Goal: Information Seeking & Learning: Learn about a topic

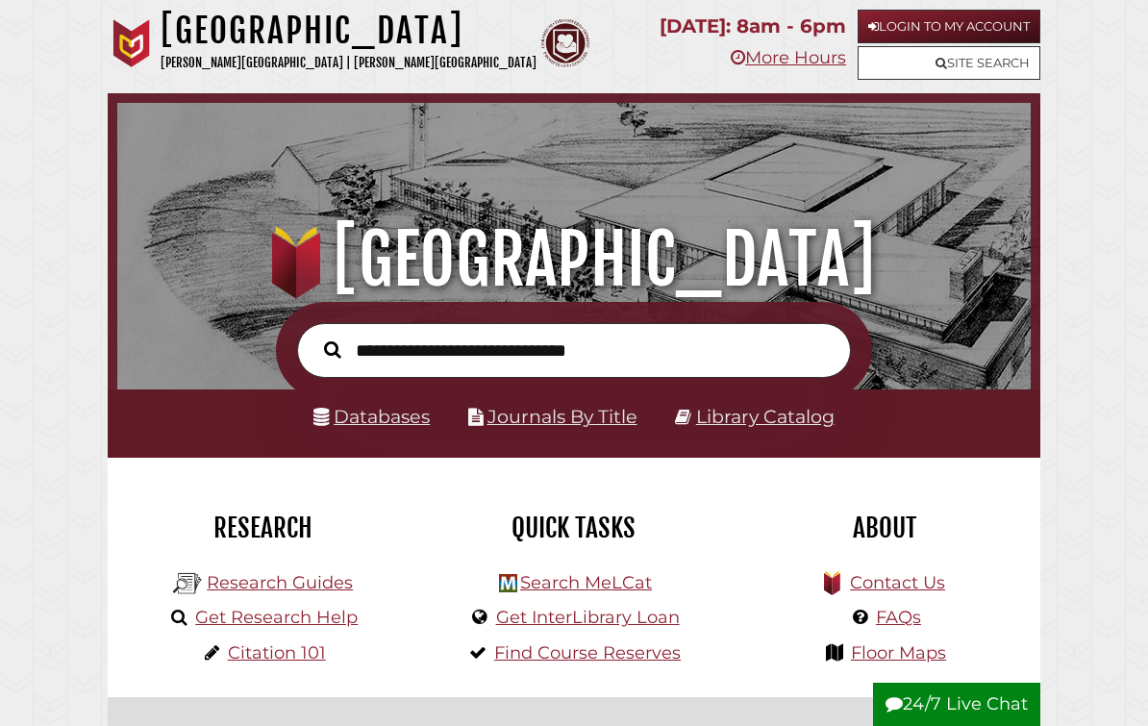
scroll to position [302, 904]
click at [975, 696] on button "24/7 Live Chat" at bounding box center [956, 705] width 167 height 44
click at [980, 698] on button "24/7 Live Chat" at bounding box center [956, 705] width 167 height 44
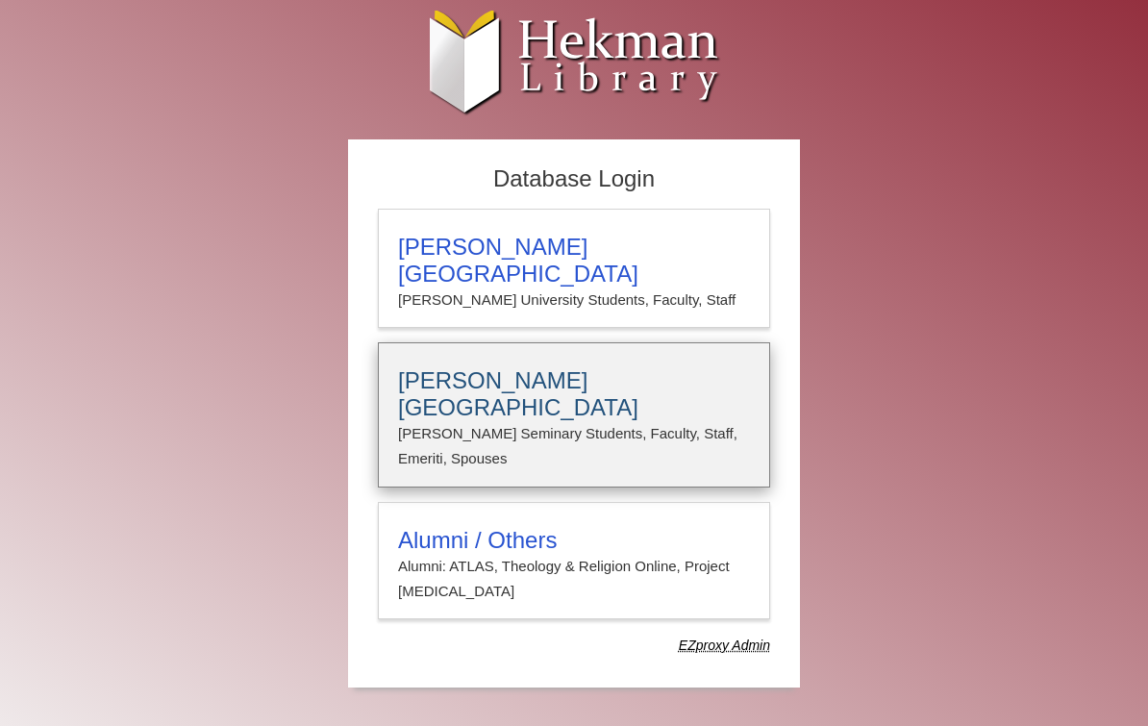
click at [706, 421] on p "Calvin Seminary Students, Faculty, Staff, Emeriti, Spouses" at bounding box center [574, 446] width 352 height 51
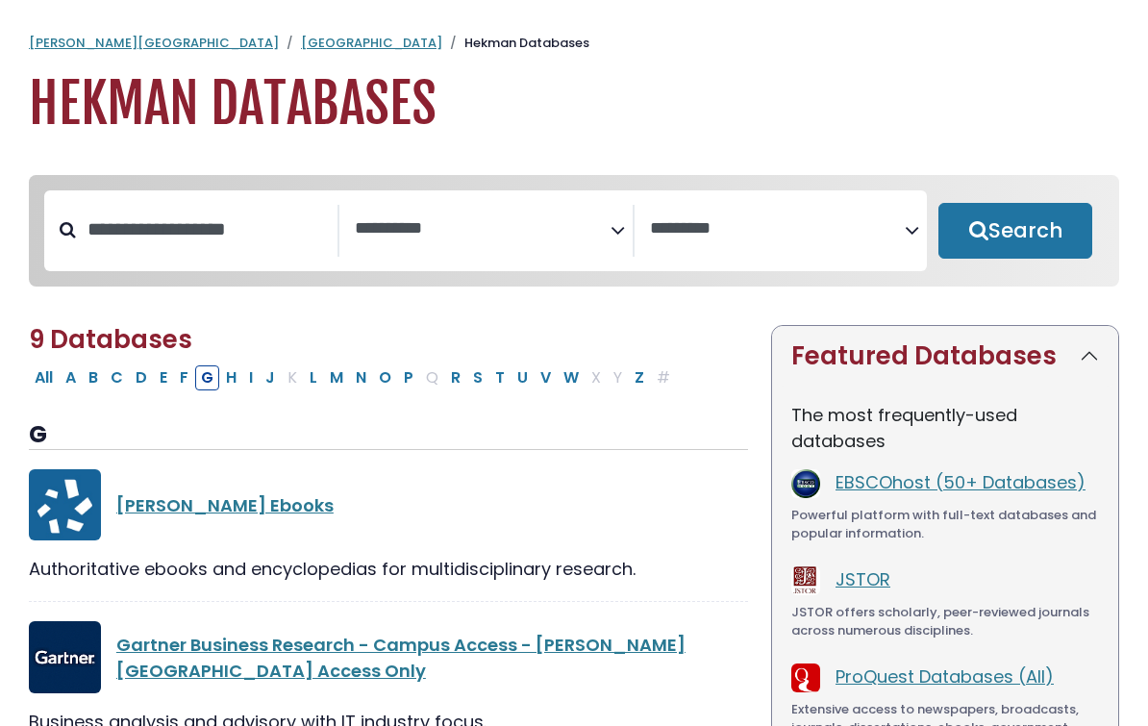
select select "Database Subject Filter"
select select "Database Vendors Filter"
click at [210, 503] on link "Gale Ebooks" at bounding box center [224, 505] width 217 height 24
click at [199, 514] on link "Gale Ebooks" at bounding box center [224, 505] width 217 height 24
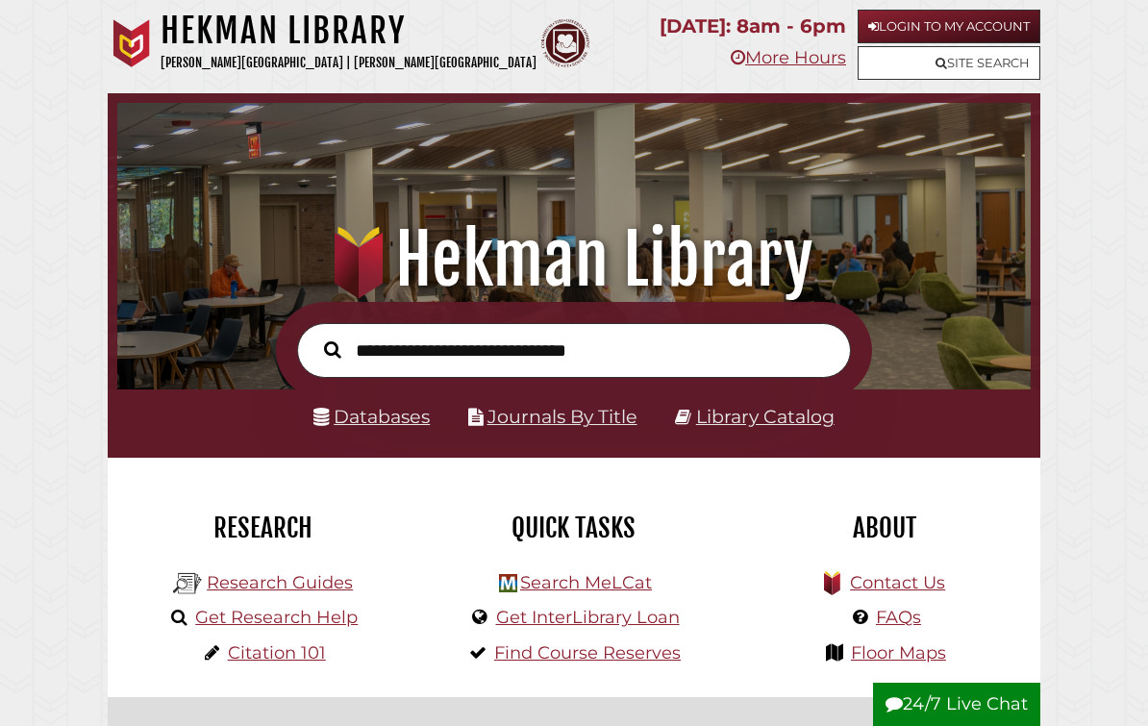
scroll to position [302, 904]
type input "**********"
click at [332, 350] on button "Search" at bounding box center [332, 349] width 37 height 26
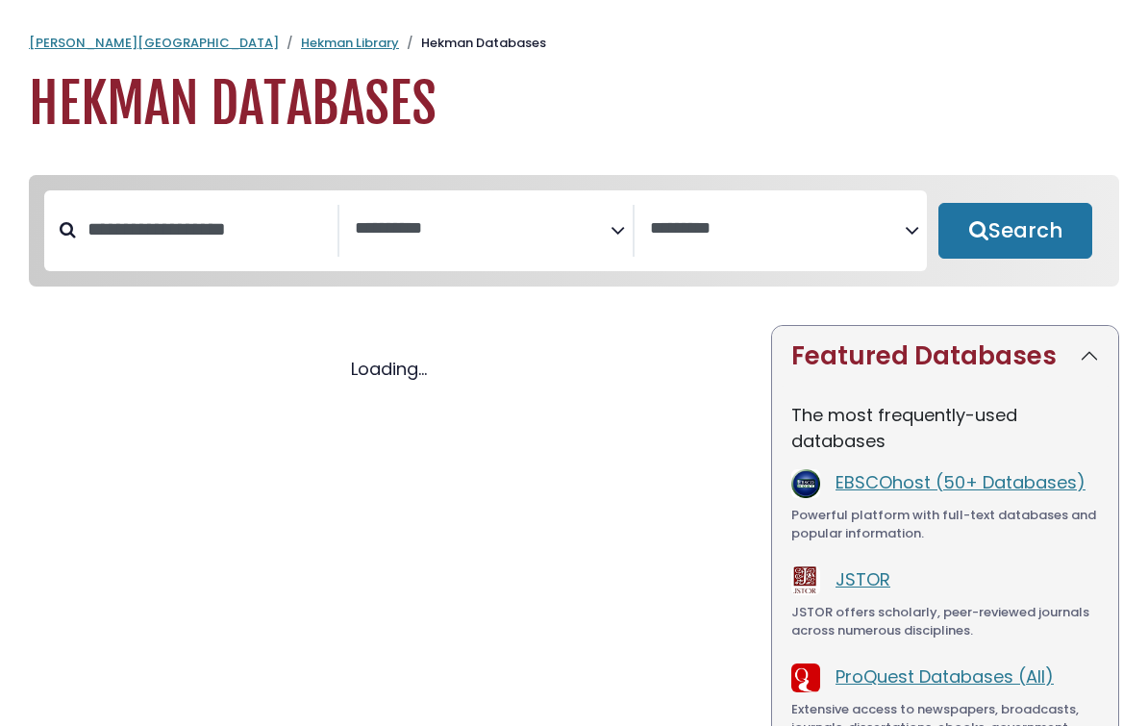
select select "Database Subject Filter"
select select "Database Vendors Filter"
select select "Database Subject Filter"
select select "Database Vendors Filter"
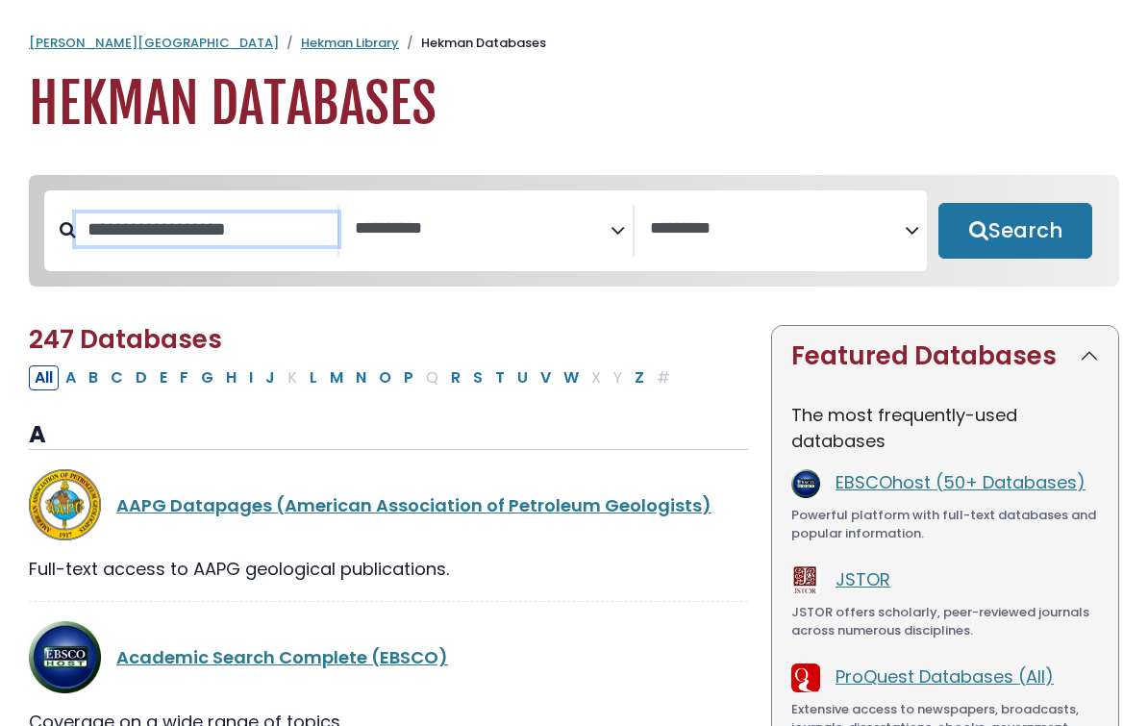
click at [240, 213] on input "Search database by title or keyword" at bounding box center [206, 229] width 261 height 32
paste input "**********"
type input "**********"
click at [1015, 232] on button "Search" at bounding box center [1015, 231] width 154 height 56
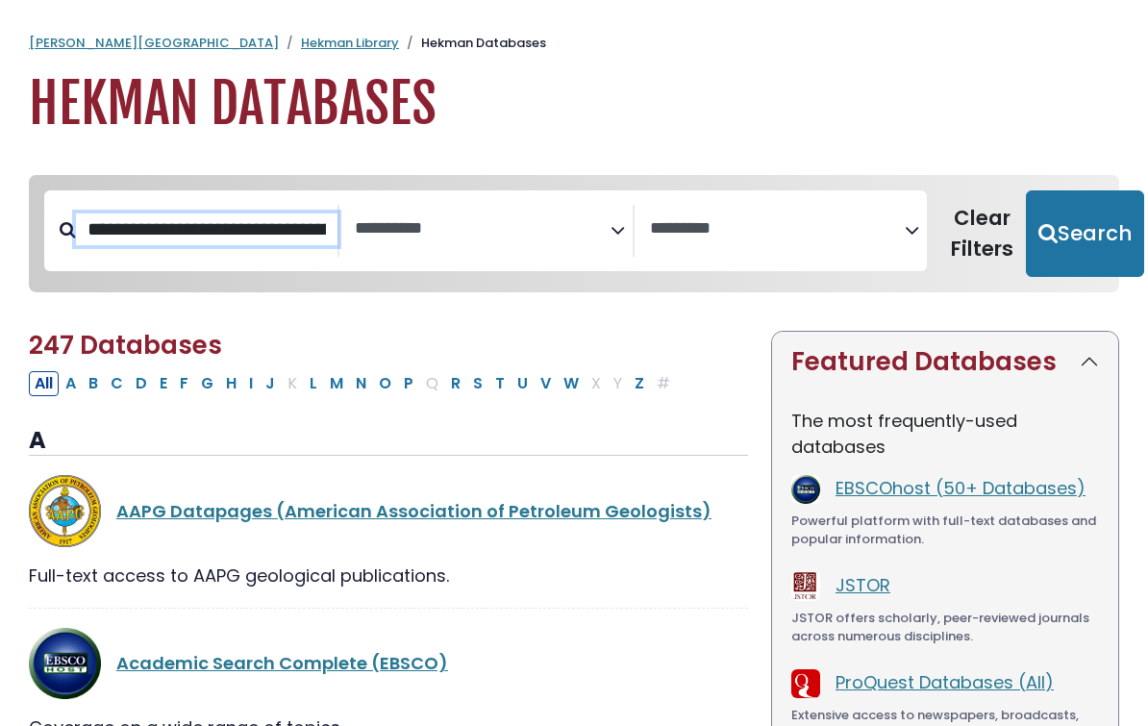
select select "Database Subject Filter"
select select "Database Vendors Filter"
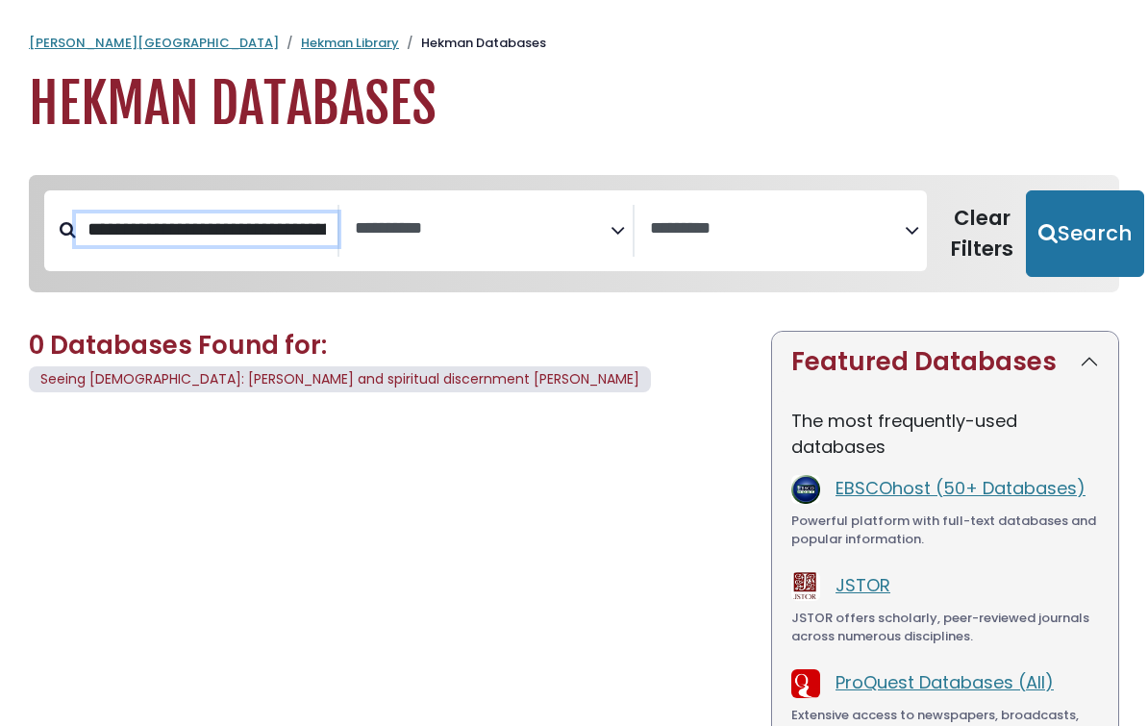
type input "**********"
click at [1074, 232] on button "Search" at bounding box center [1085, 233] width 118 height 87
select select "Database Subject Filter"
select select "Database Vendors Filter"
click at [1074, 232] on button "Search" at bounding box center [1085, 233] width 118 height 87
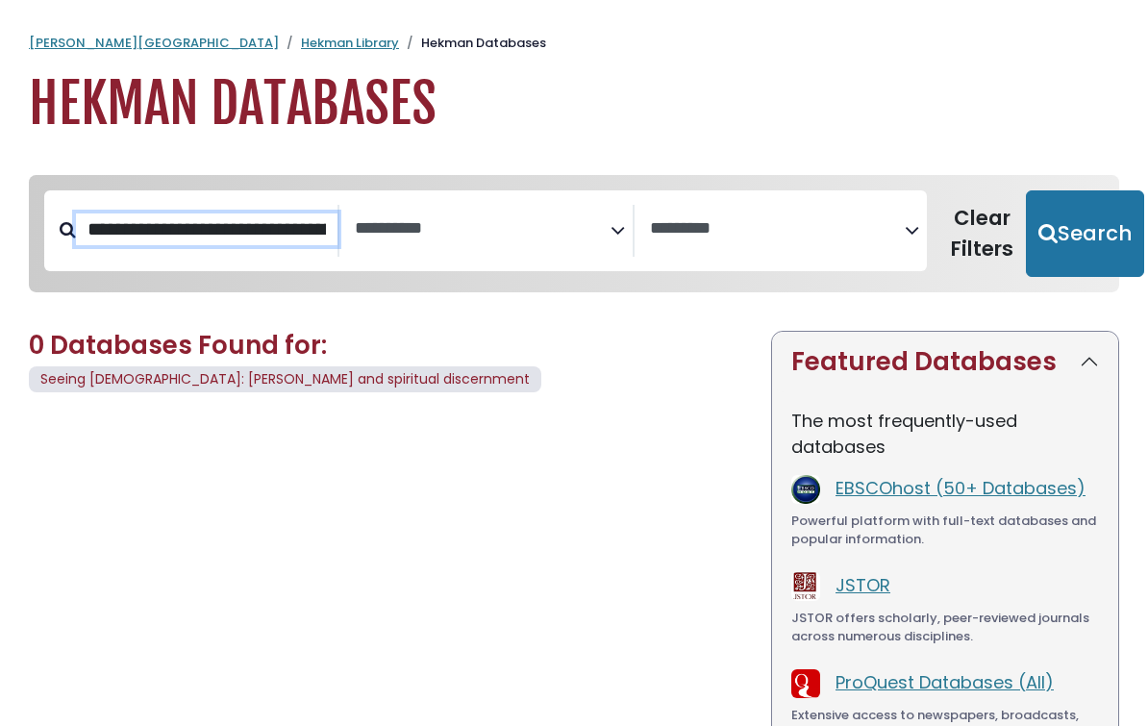
select select "Database Subject Filter"
select select "Database Vendors Filter"
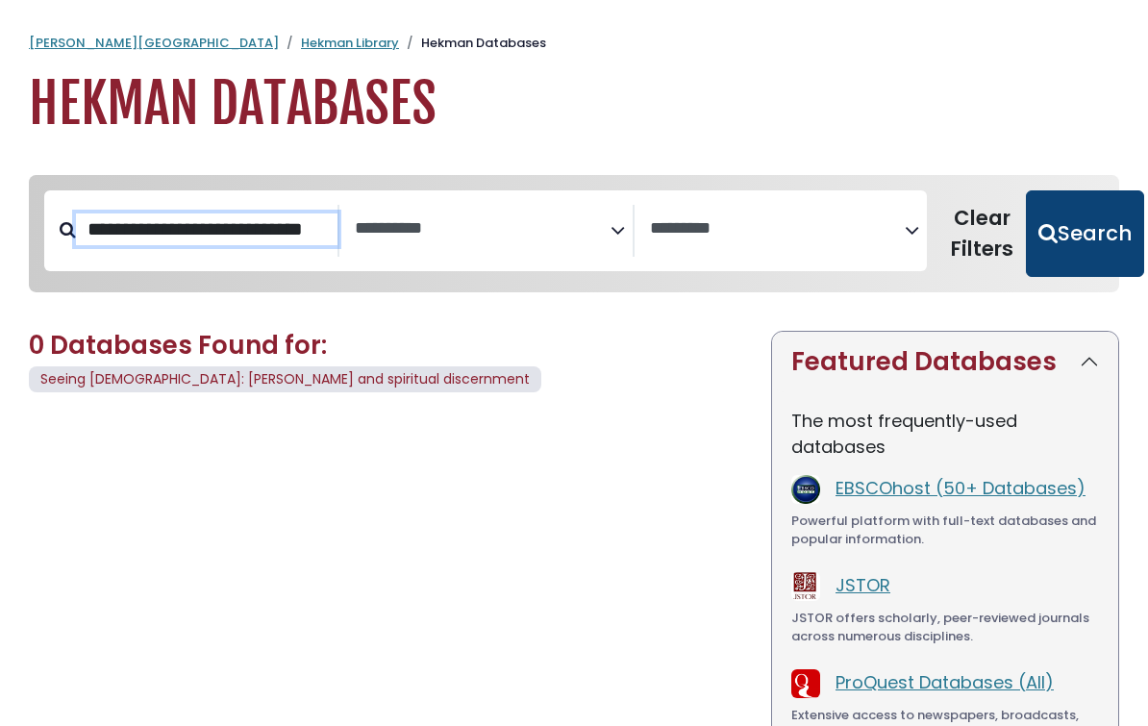
type input "**********"
click at [1066, 243] on button "Search" at bounding box center [1085, 233] width 118 height 87
select select "Database Subject Filter"
select select "Database Vendors Filter"
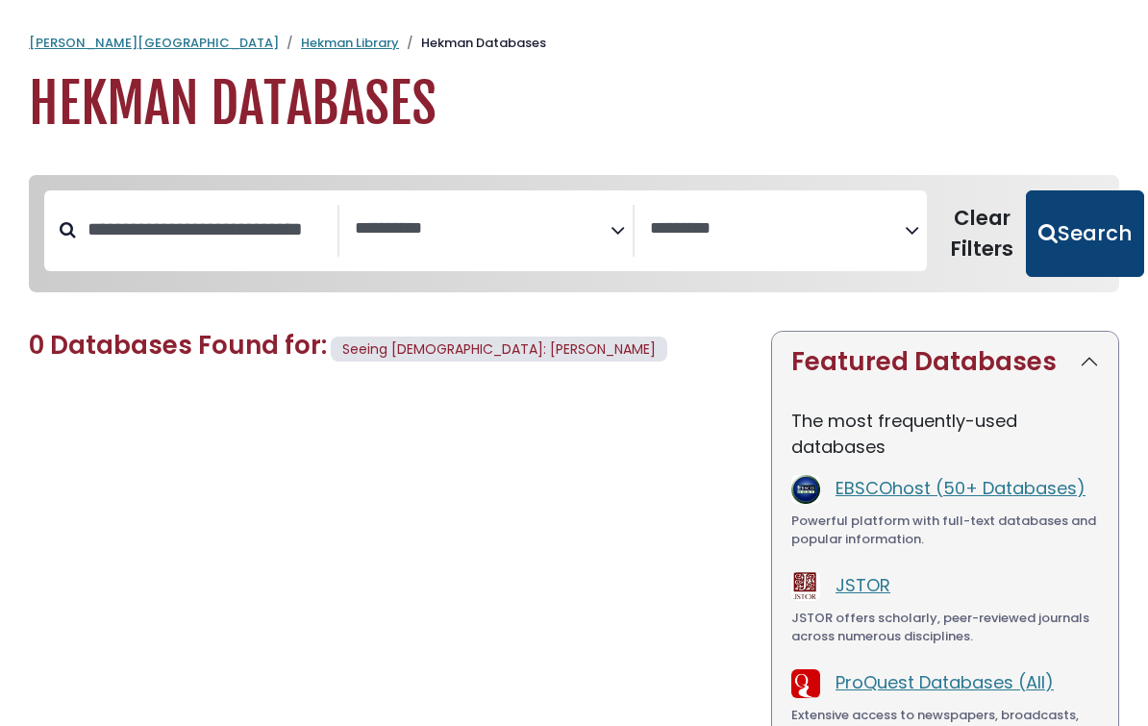
click at [1074, 239] on button "Search" at bounding box center [1085, 233] width 118 height 87
select select "Database Subject Filter"
select select "Database Vendors Filter"
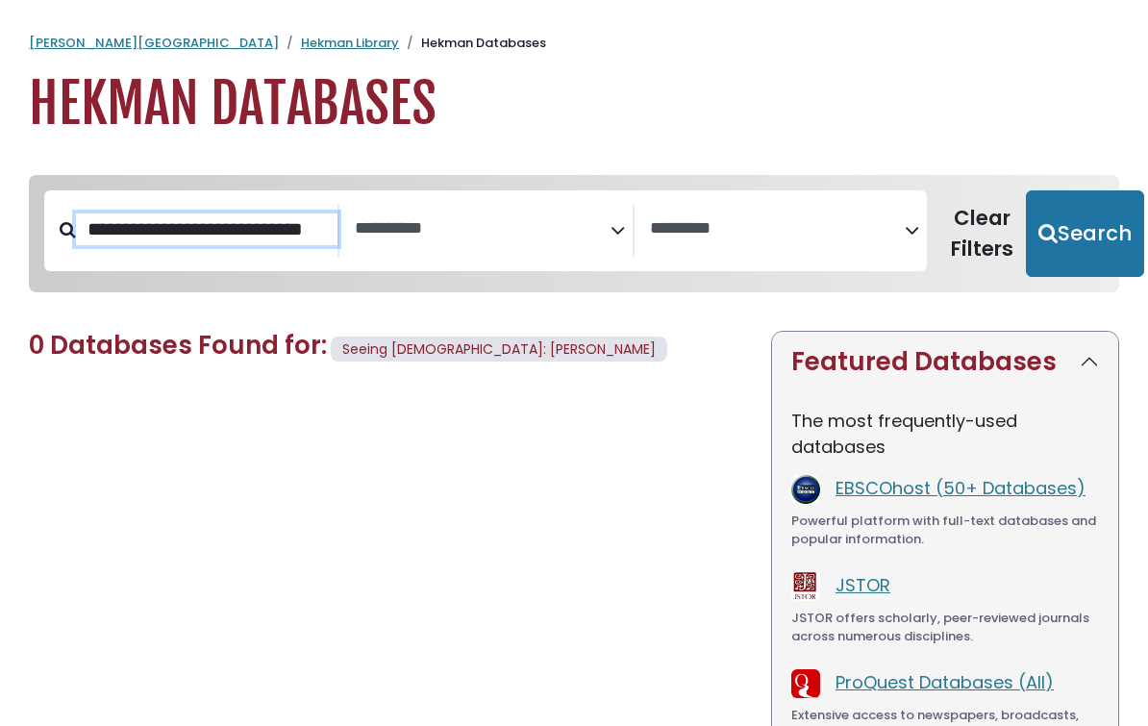
click at [312, 233] on input "**********" at bounding box center [206, 229] width 261 height 32
click at [609, 233] on textarea "Search" at bounding box center [483, 229] width 256 height 20
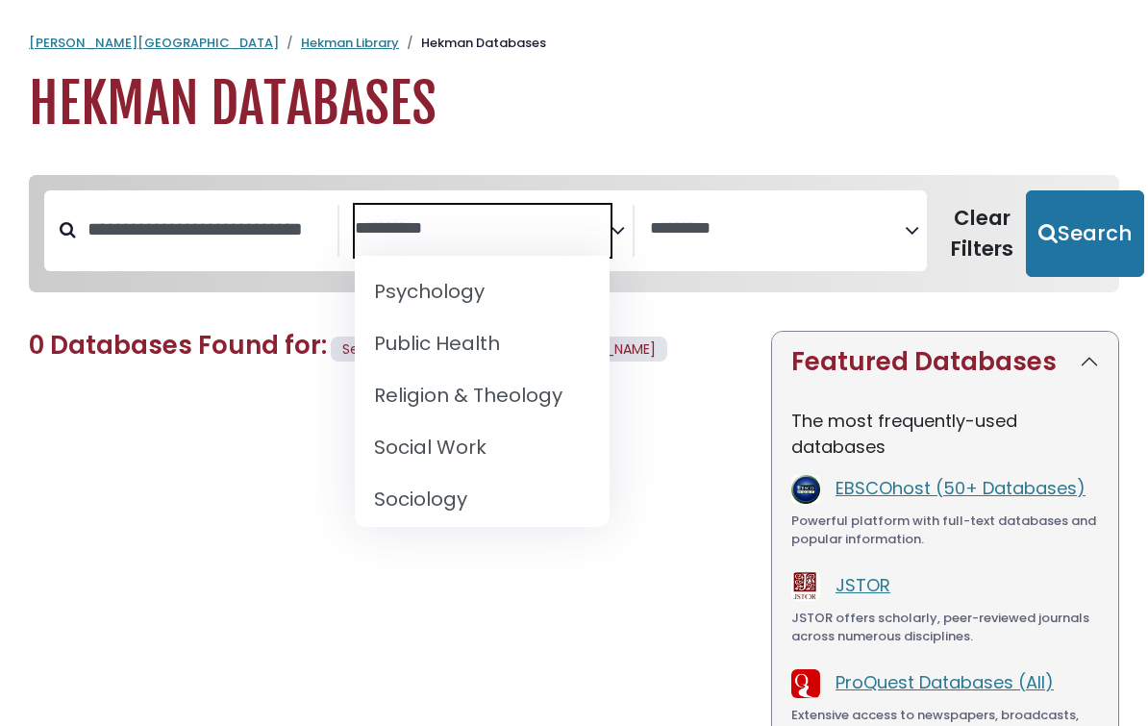
scroll to position [1895, 0]
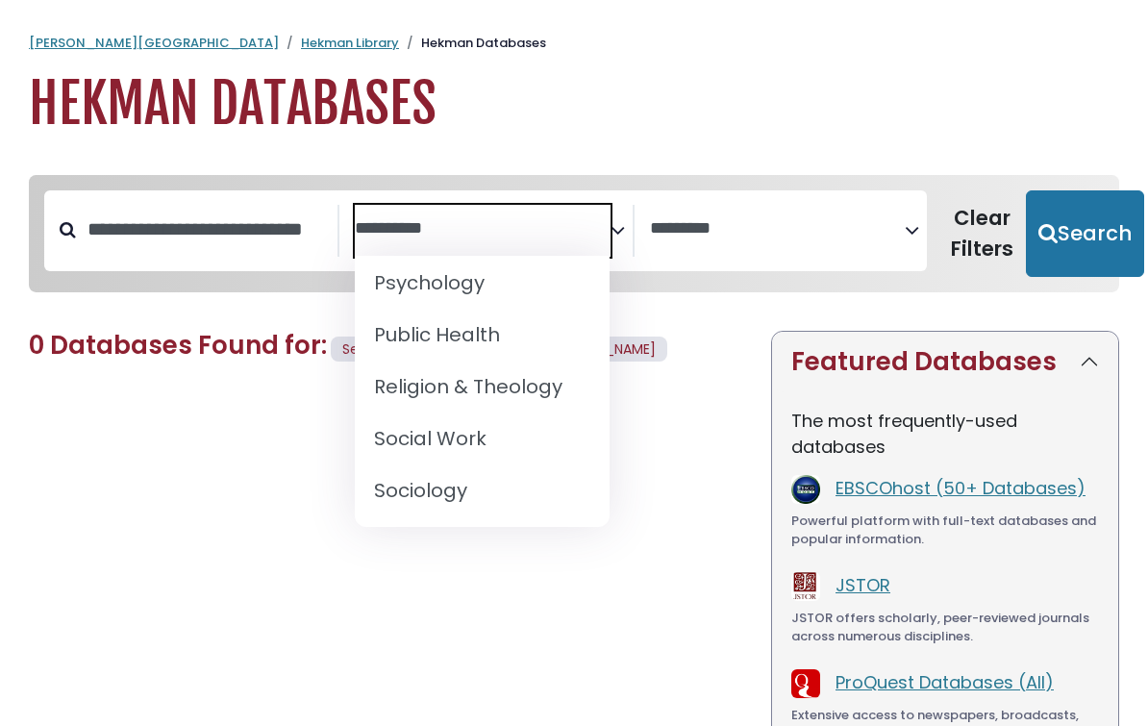
select select "*****"
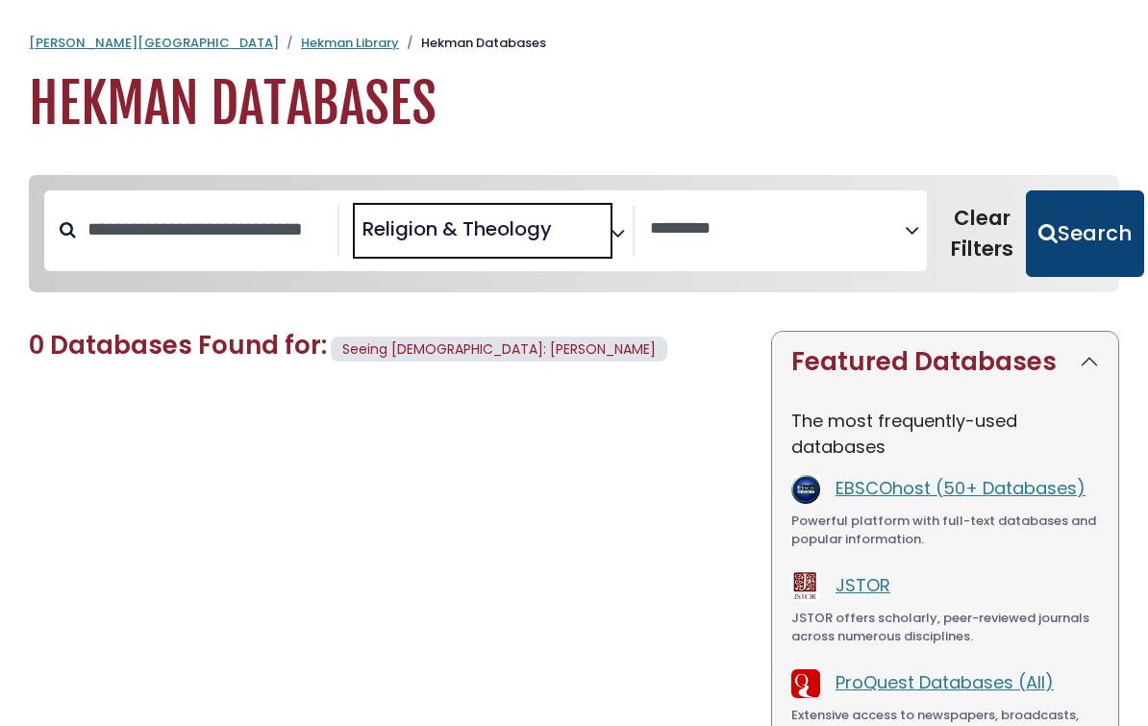
click at [1066, 218] on button "Search" at bounding box center [1085, 233] width 118 height 87
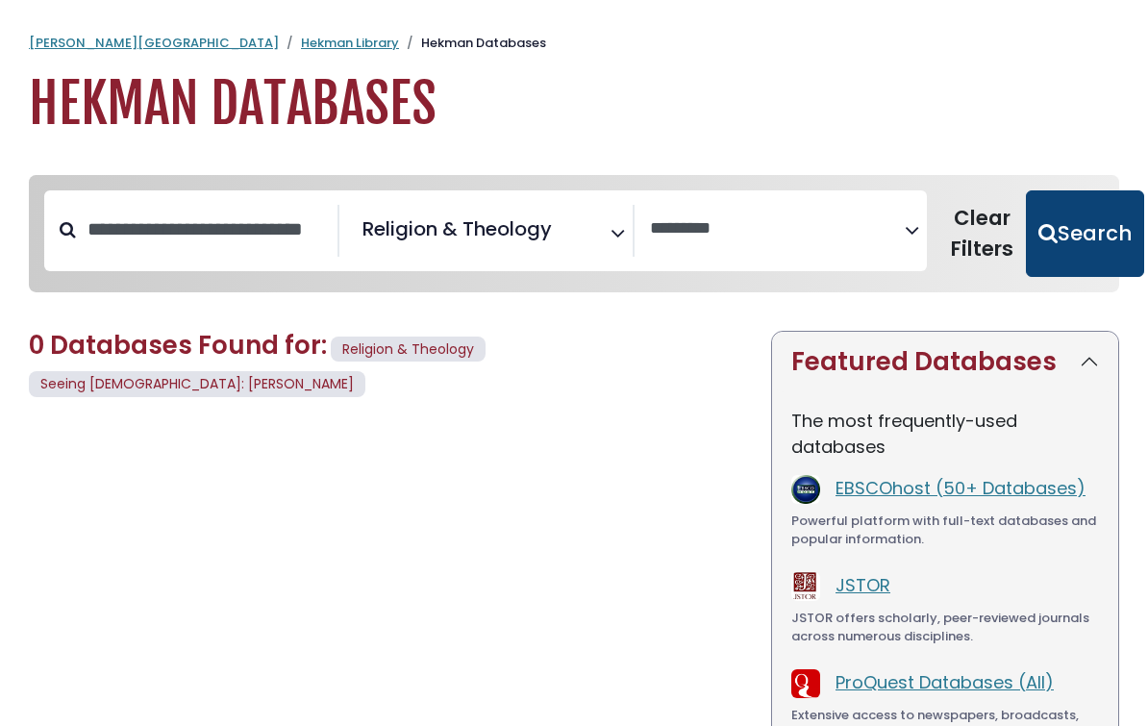
click at [1047, 258] on button "Search" at bounding box center [1085, 233] width 118 height 87
click at [1068, 246] on button "Search" at bounding box center [1085, 233] width 118 height 87
click at [1073, 243] on button "Search" at bounding box center [1085, 233] width 118 height 87
click at [1076, 242] on button "Search" at bounding box center [1085, 233] width 118 height 87
select select "Database Vendors Filter"
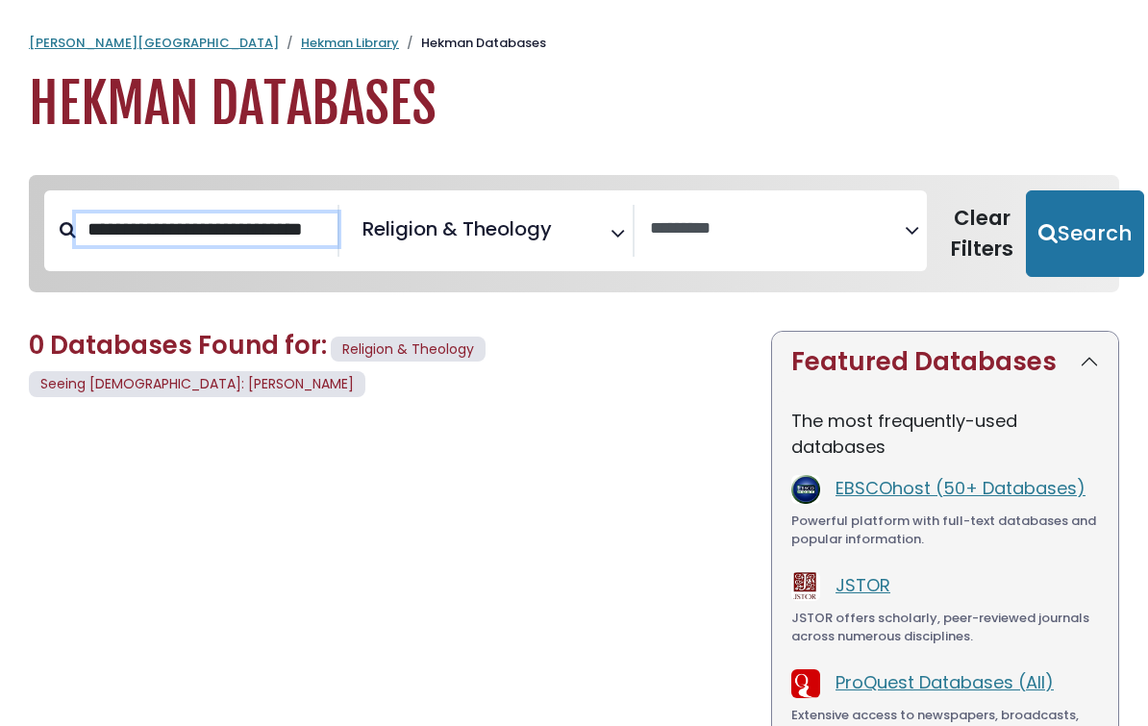
click at [218, 241] on input "**********" at bounding box center [206, 229] width 261 height 32
type input "***"
click at [1074, 232] on button "Search" at bounding box center [1085, 233] width 118 height 87
select select "Database Vendors Filter"
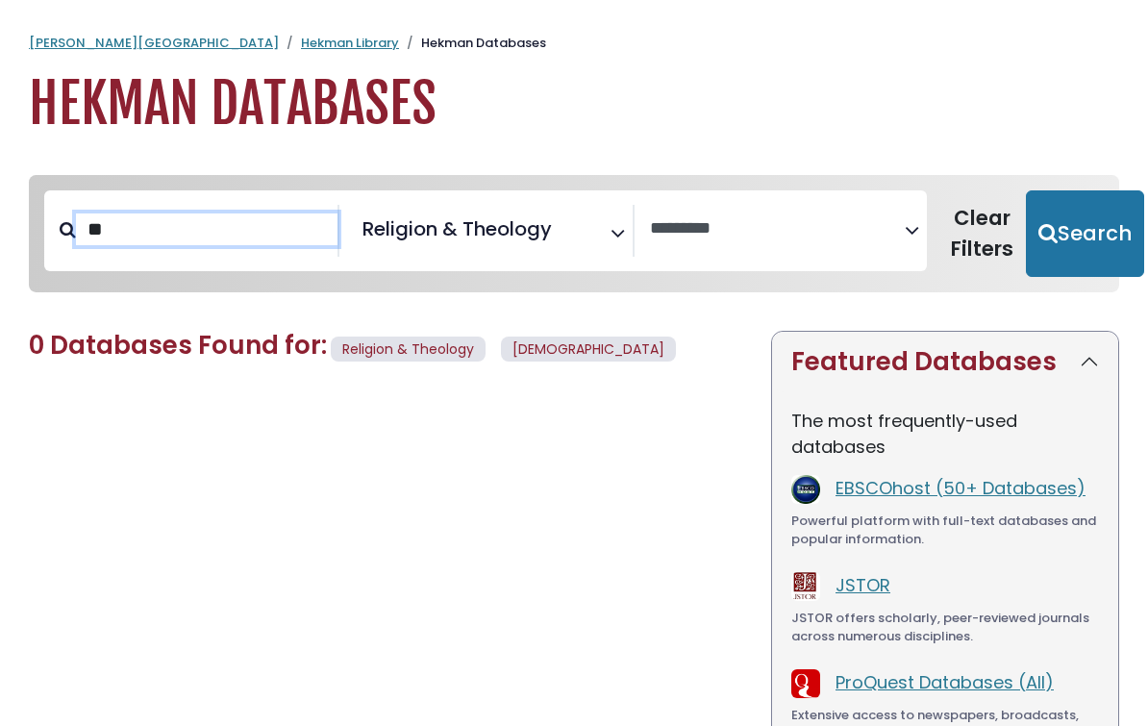
type input "*"
type input "**********"
select select "Database Vendors Filter"
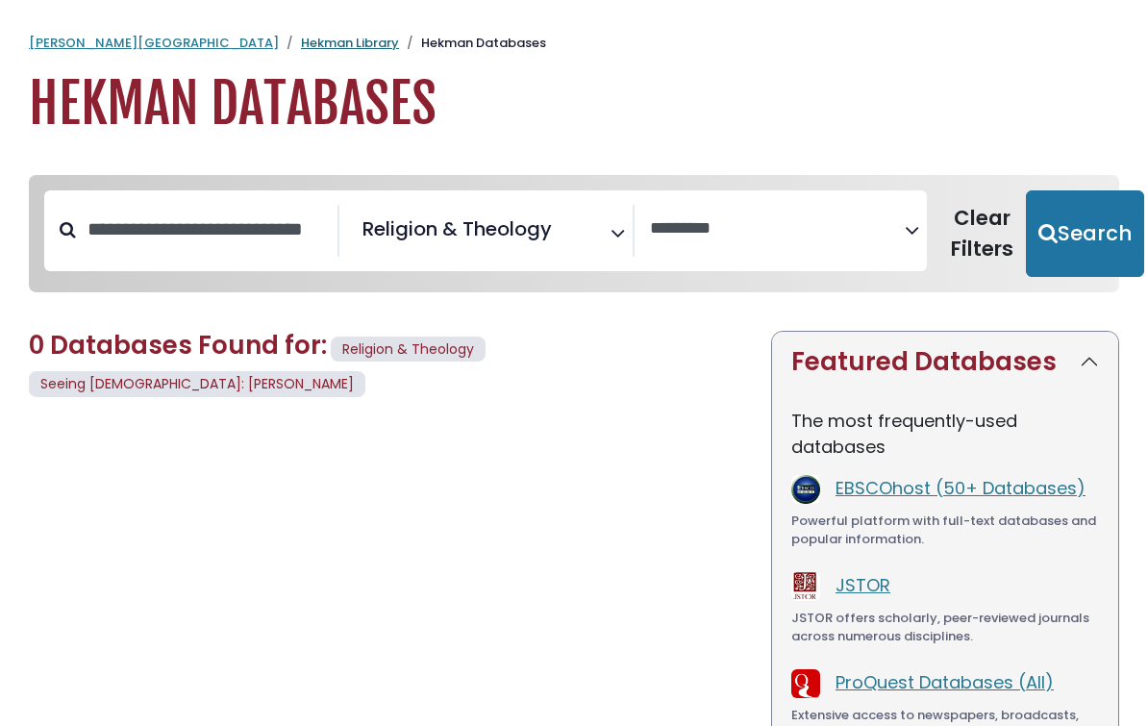
click at [301, 35] on link "Hekman Library" at bounding box center [350, 43] width 98 height 18
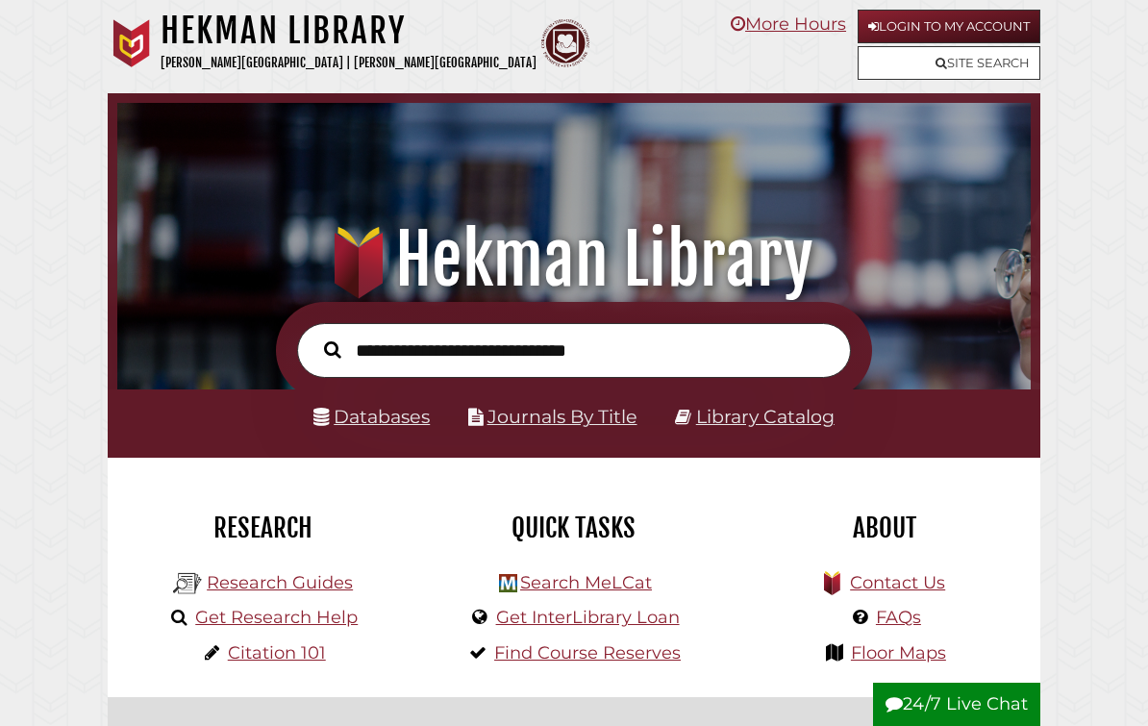
scroll to position [302, 904]
click at [392, 426] on link "Databases" at bounding box center [371, 417] width 116 height 22
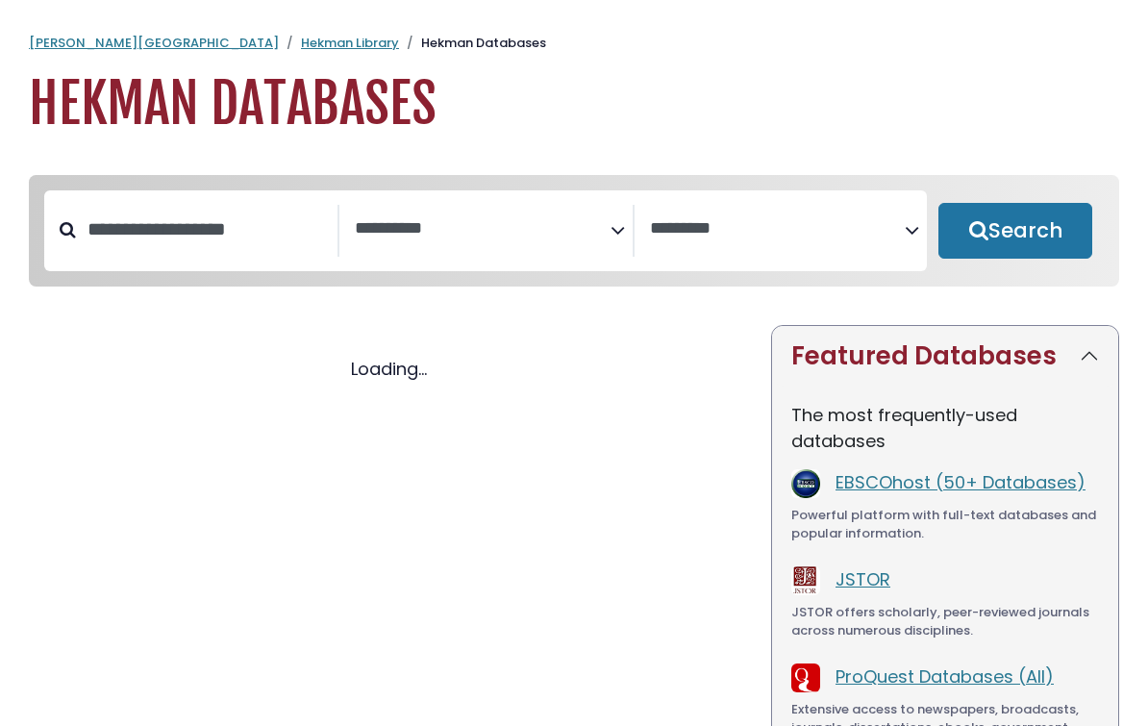
select select "Database Subject Filter"
select select "Database Vendors Filter"
select select "Database Subject Filter"
select select "Database Vendors Filter"
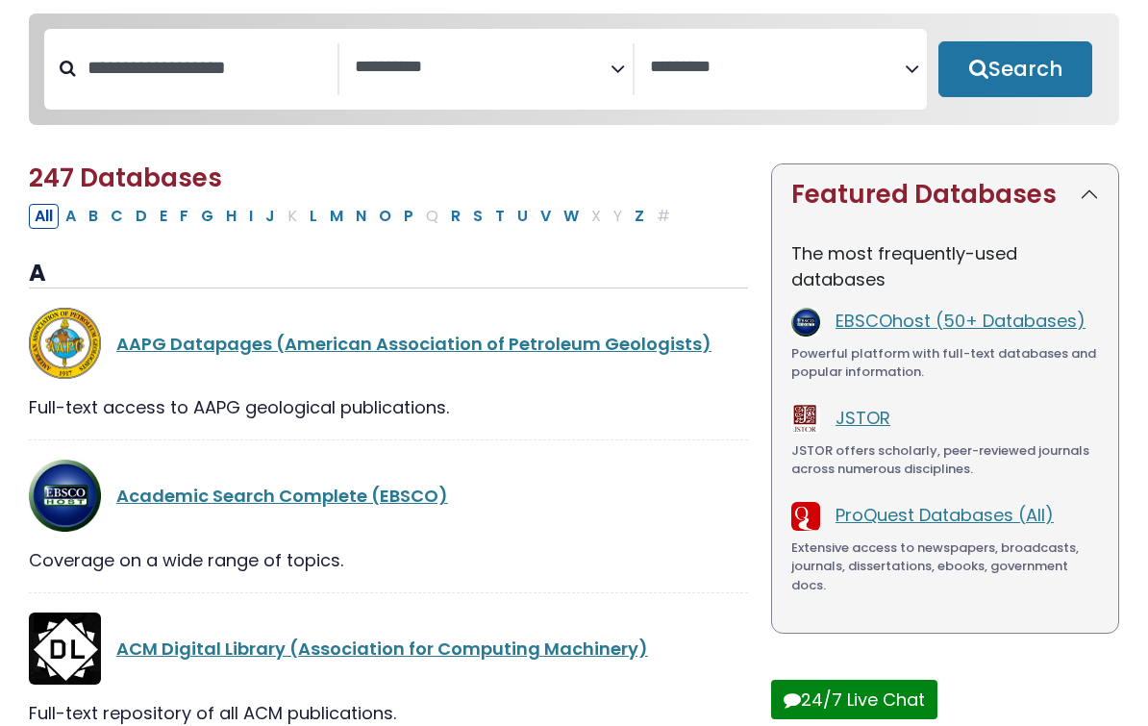
scroll to position [162, 0]
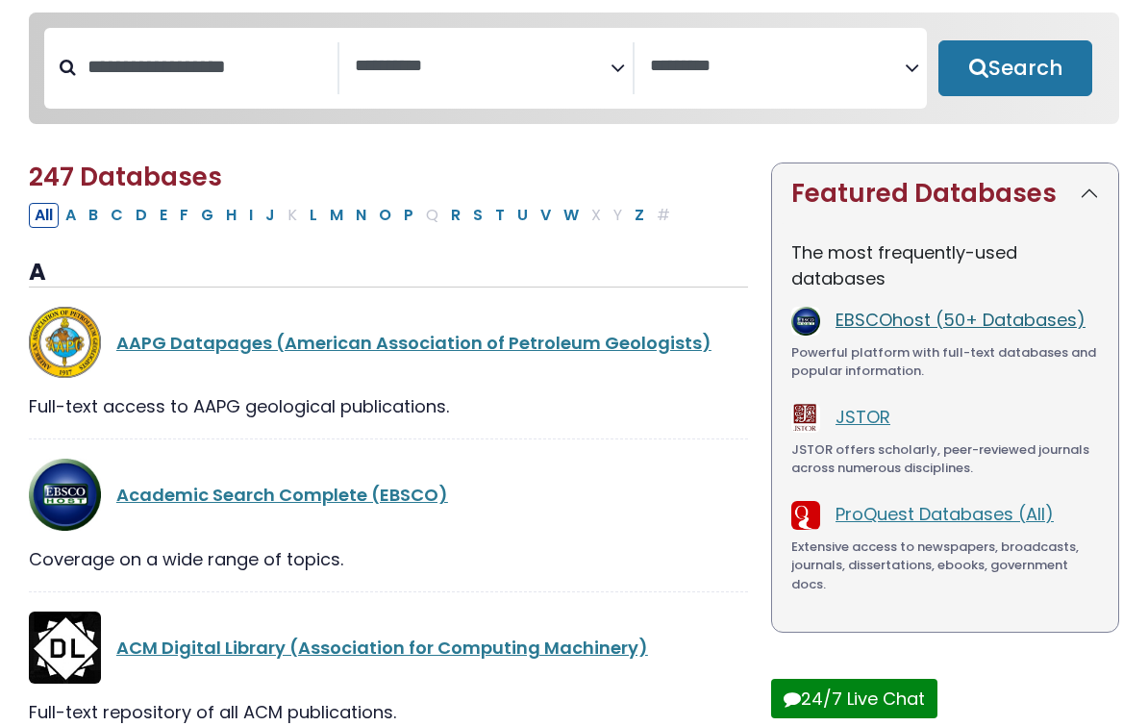
click at [1012, 326] on link "EBSCOhost (50+ Databases)" at bounding box center [960, 321] width 250 height 24
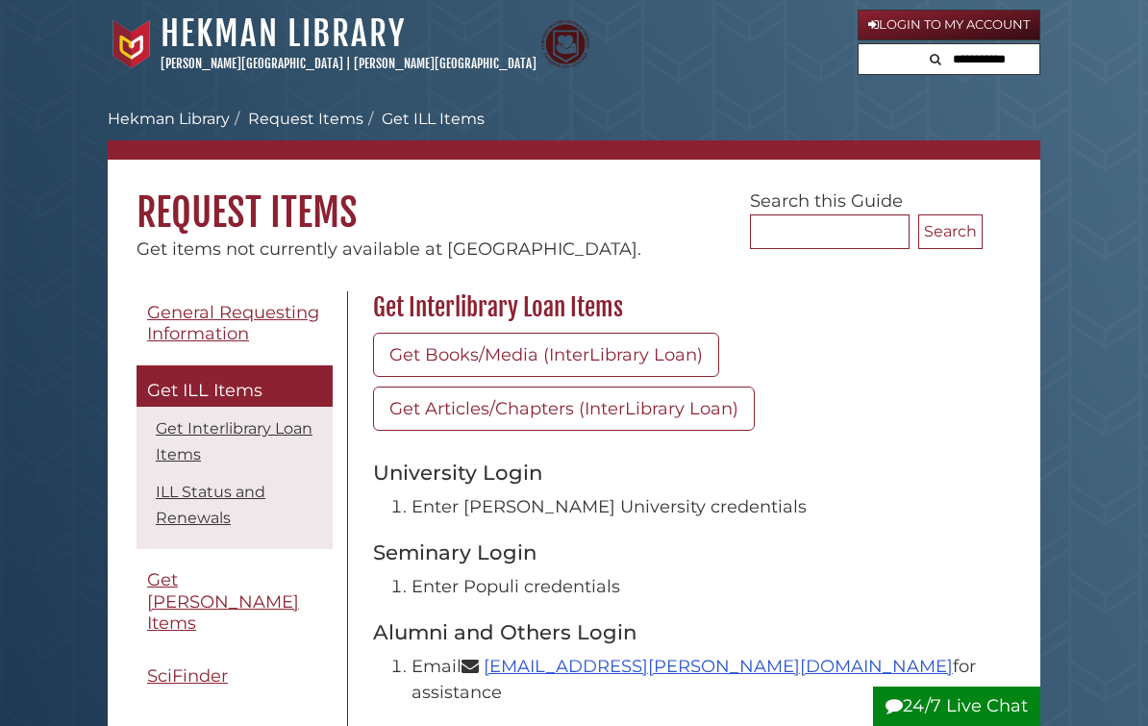
click at [967, 26] on link "Login to My Account" at bounding box center [949, 25] width 183 height 31
